Goal: Navigation & Orientation: Find specific page/section

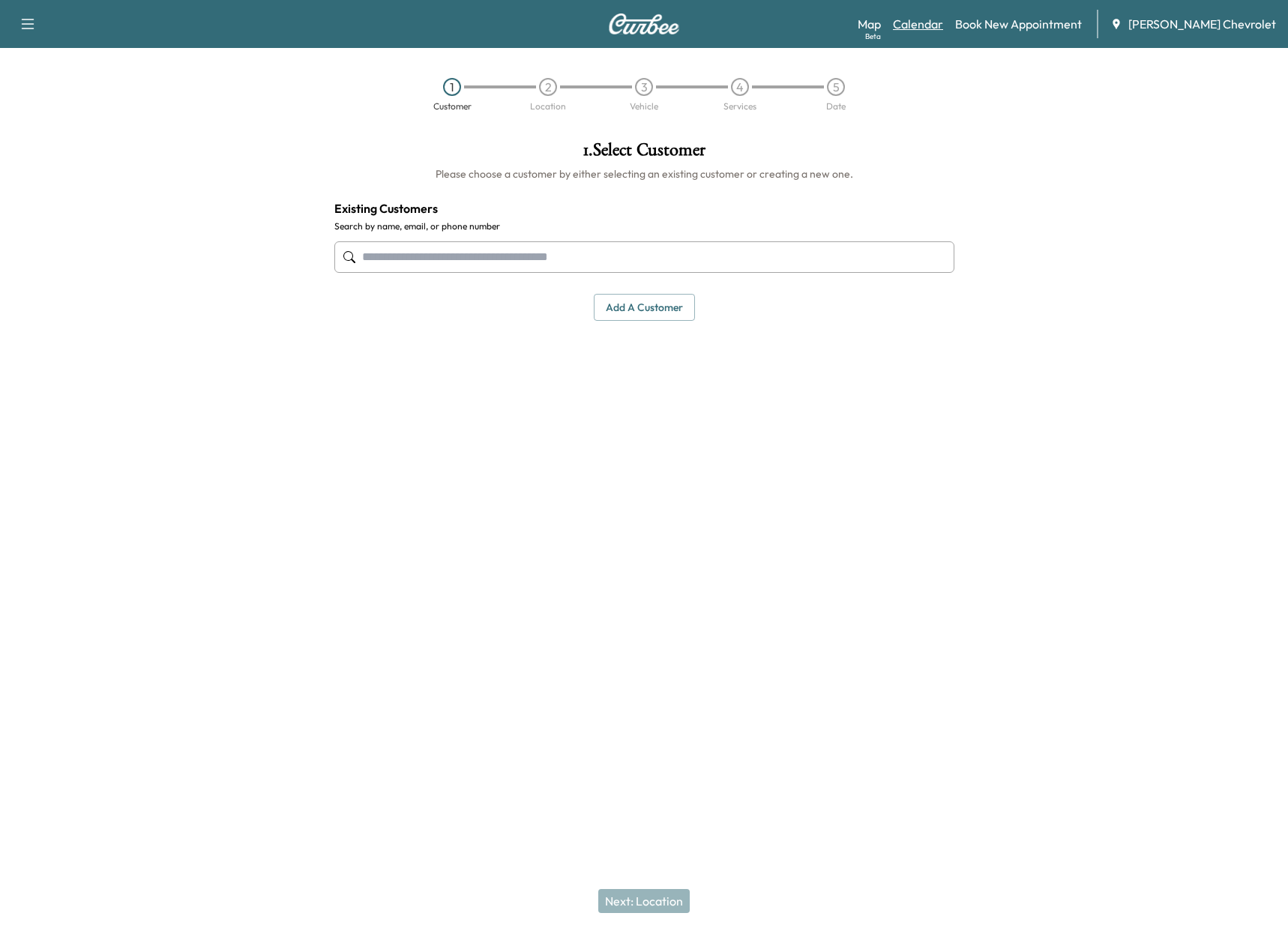
click at [943, 20] on link "Calendar" at bounding box center [917, 24] width 50 height 18
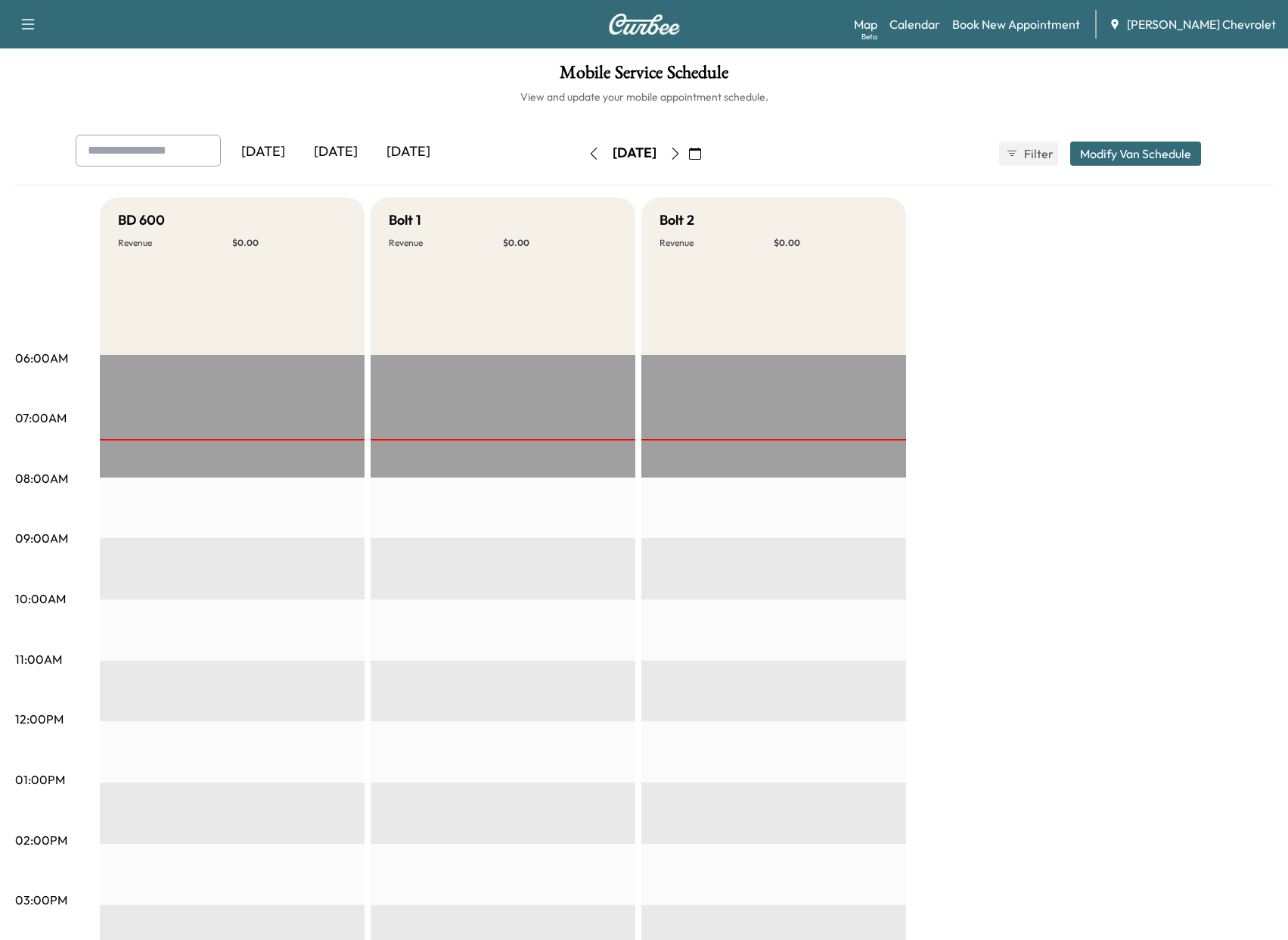
click at [681, 155] on icon "button" at bounding box center [675, 154] width 12 height 12
click at [708, 155] on button "button" at bounding box center [695, 154] width 26 height 24
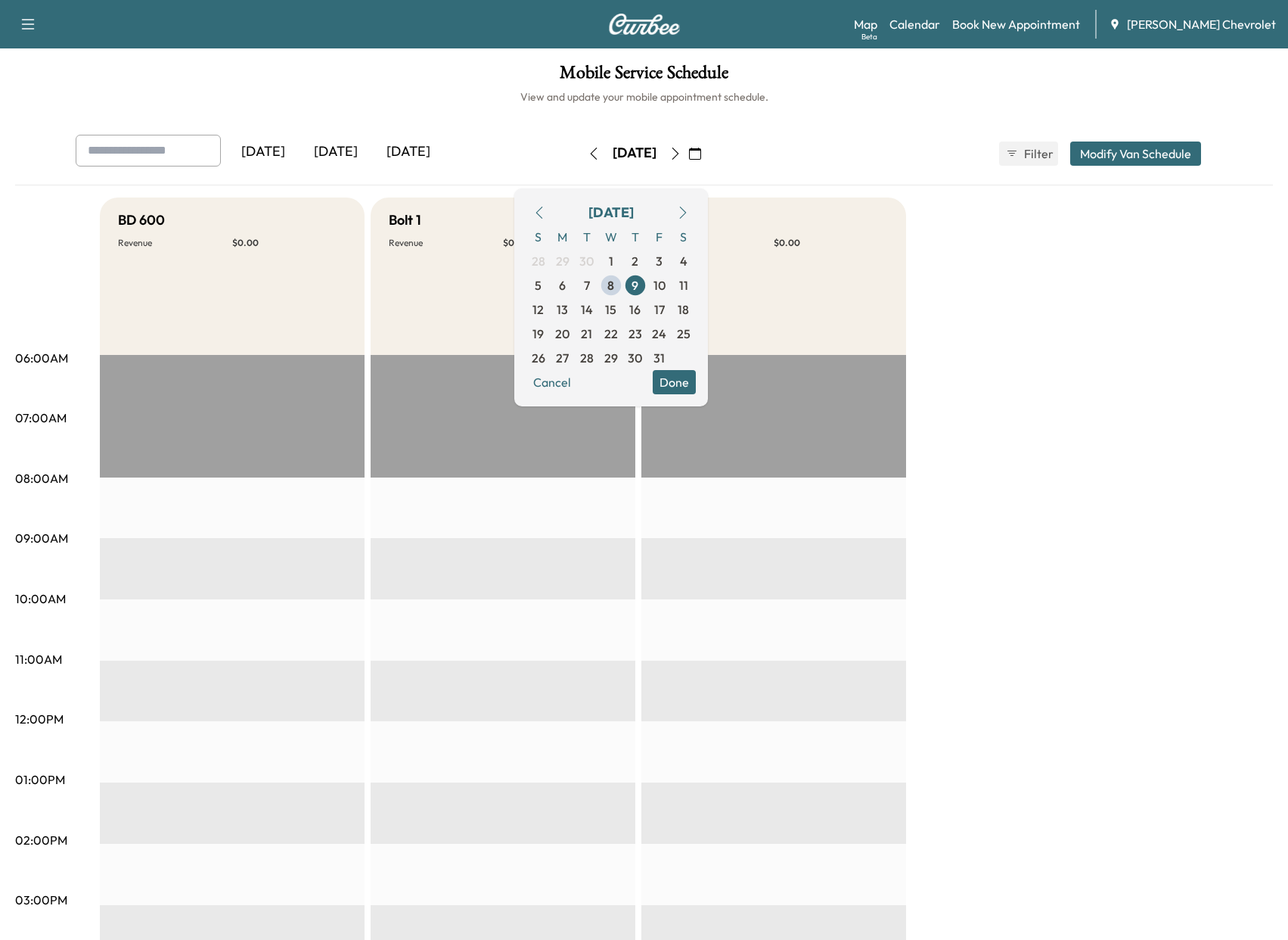
click at [681, 151] on icon "button" at bounding box center [675, 154] width 12 height 12
click at [708, 151] on button "button" at bounding box center [695, 154] width 26 height 24
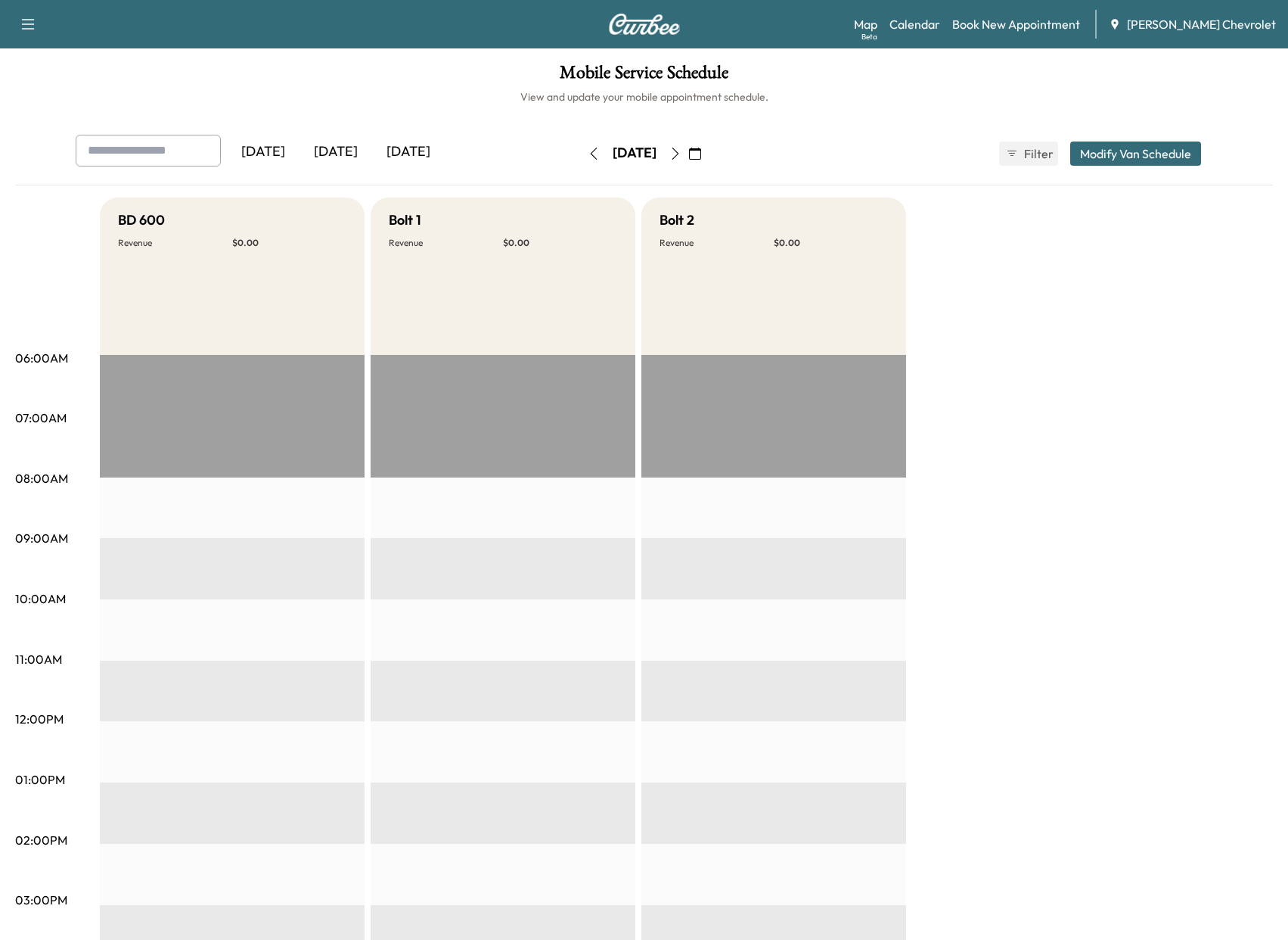
click at [708, 151] on button "button" at bounding box center [695, 154] width 26 height 24
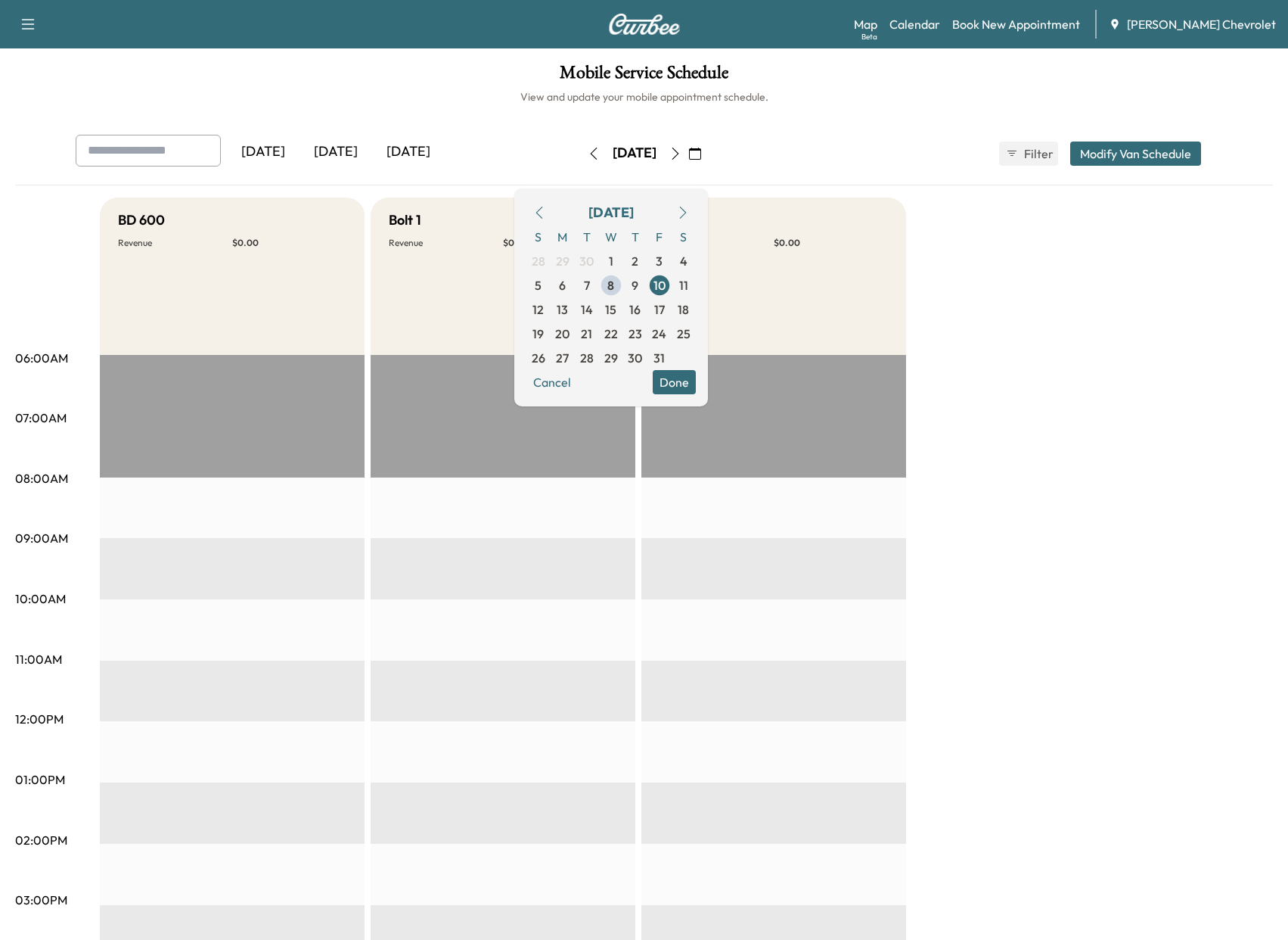
click at [681, 154] on icon "button" at bounding box center [675, 154] width 12 height 12
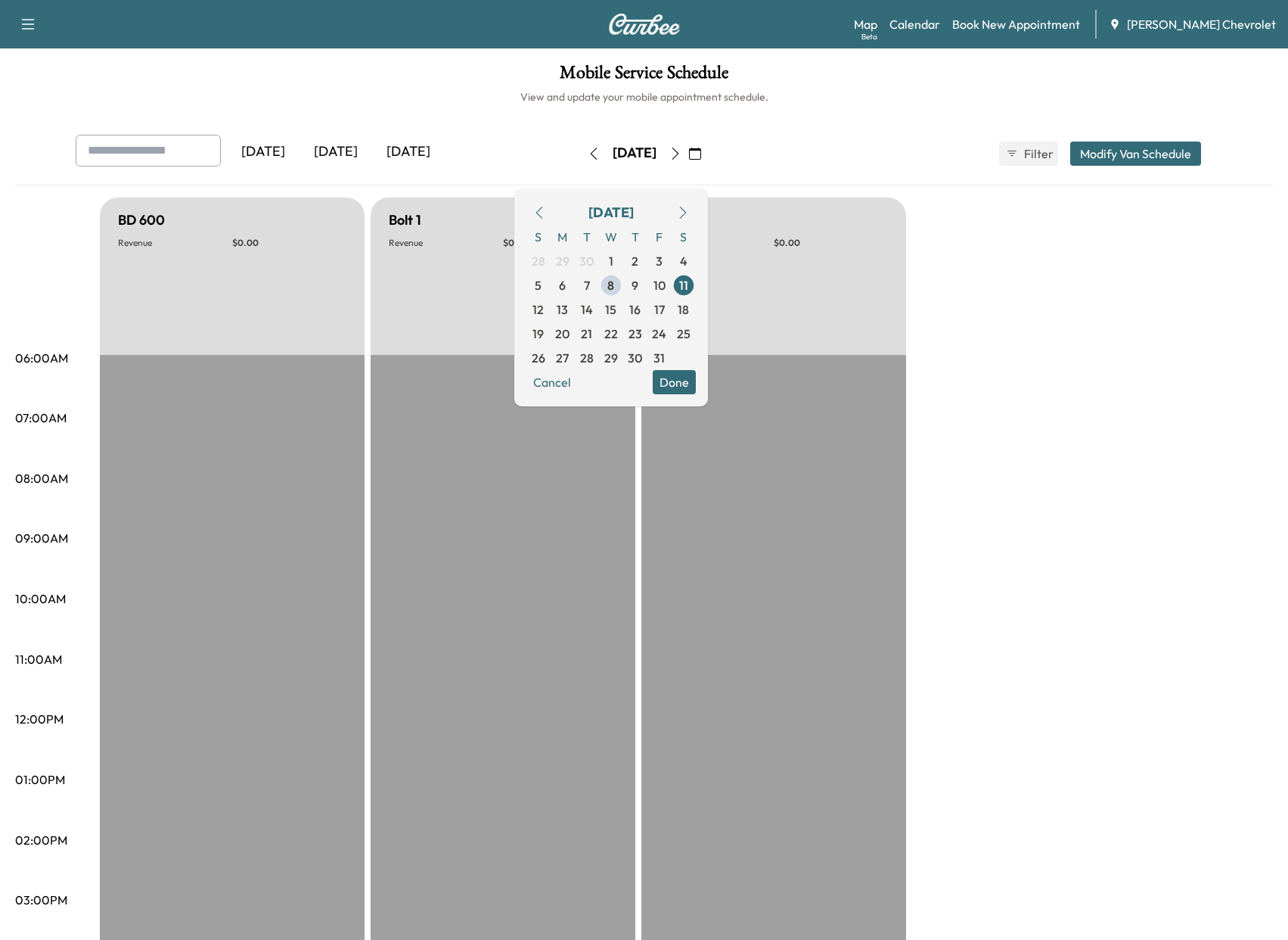
click at [678, 158] on icon "button" at bounding box center [674, 154] width 7 height 12
